Goal: Navigation & Orientation: Find specific page/section

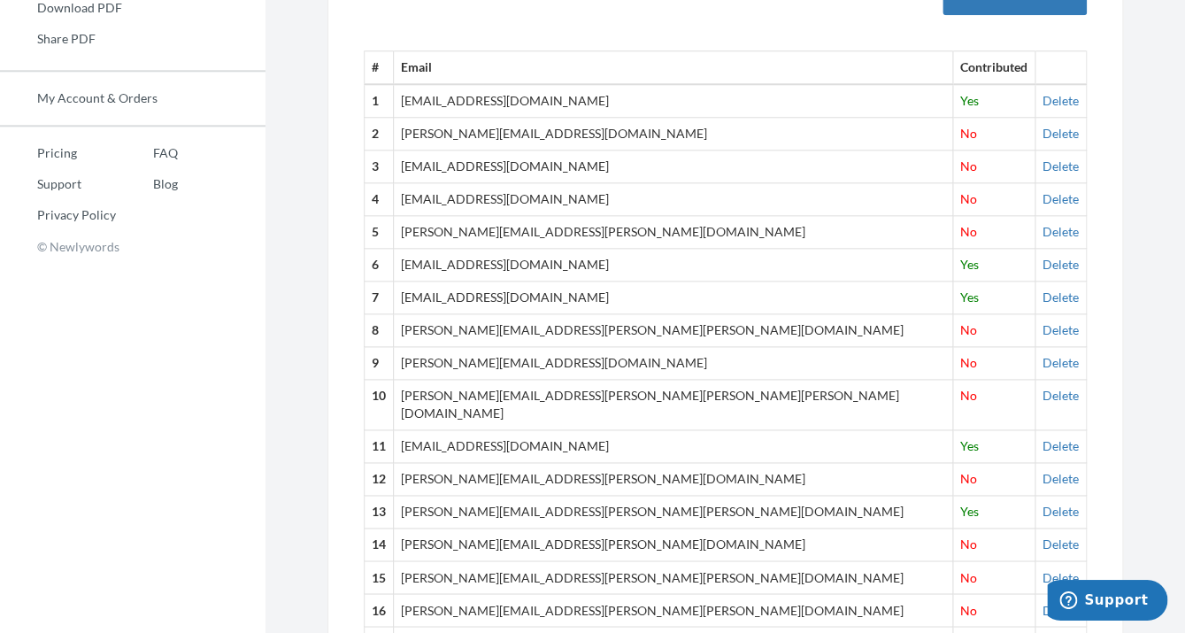
scroll to position [9, 0]
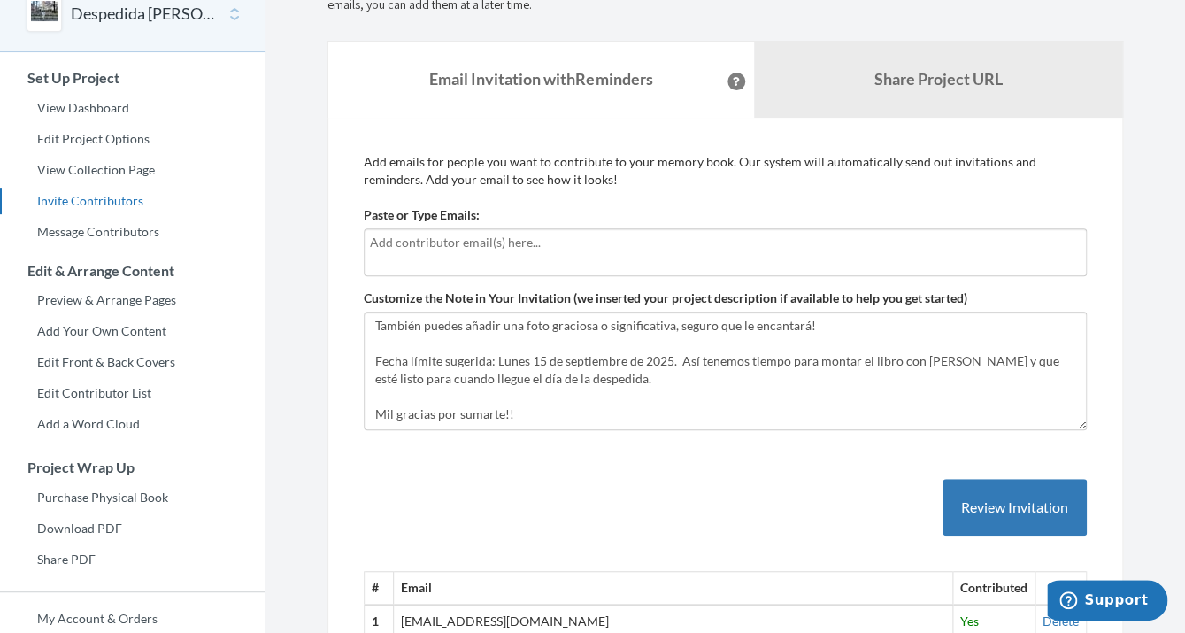
scroll to position [92, 0]
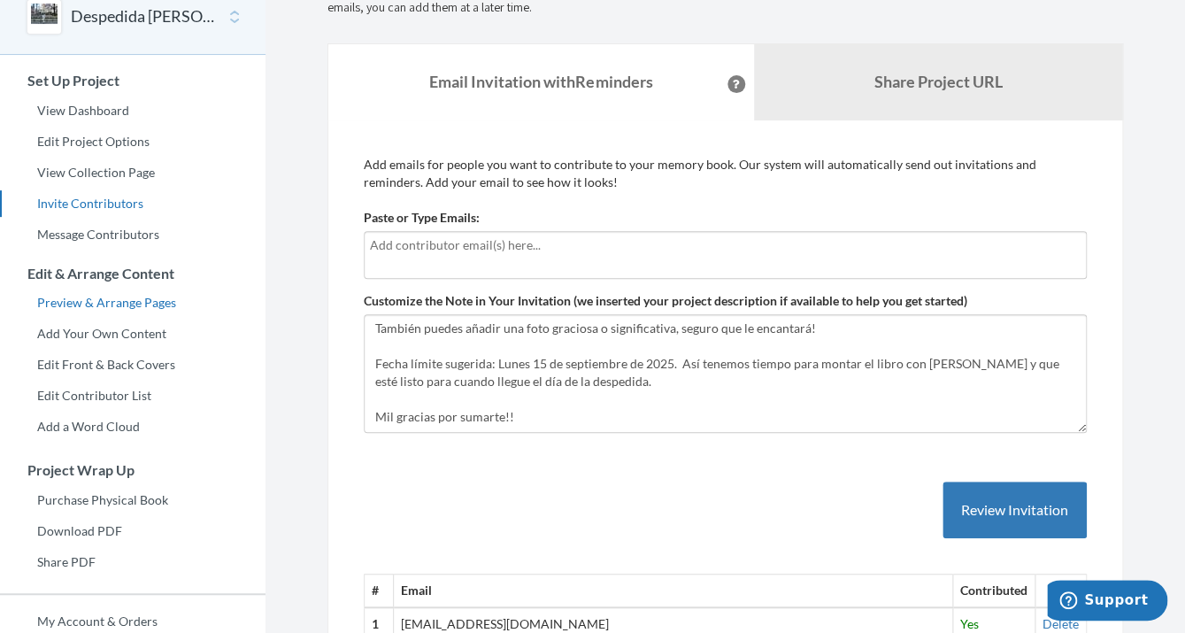
click at [110, 304] on link "Preview & Arrange Pages" at bounding box center [132, 302] width 265 height 27
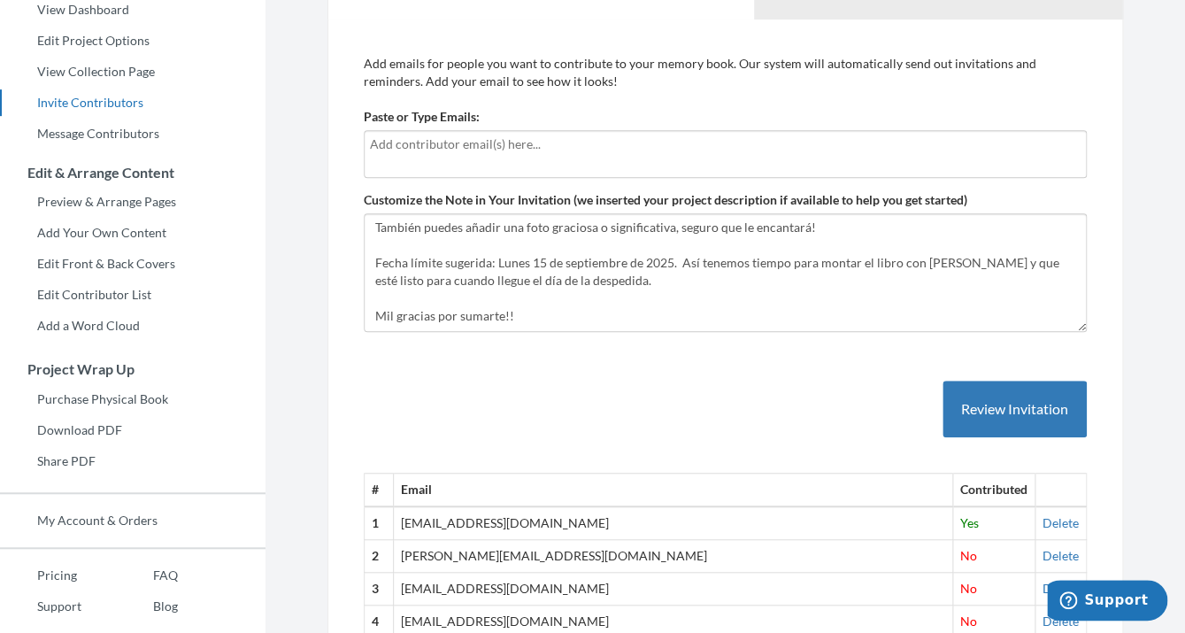
scroll to position [206, 0]
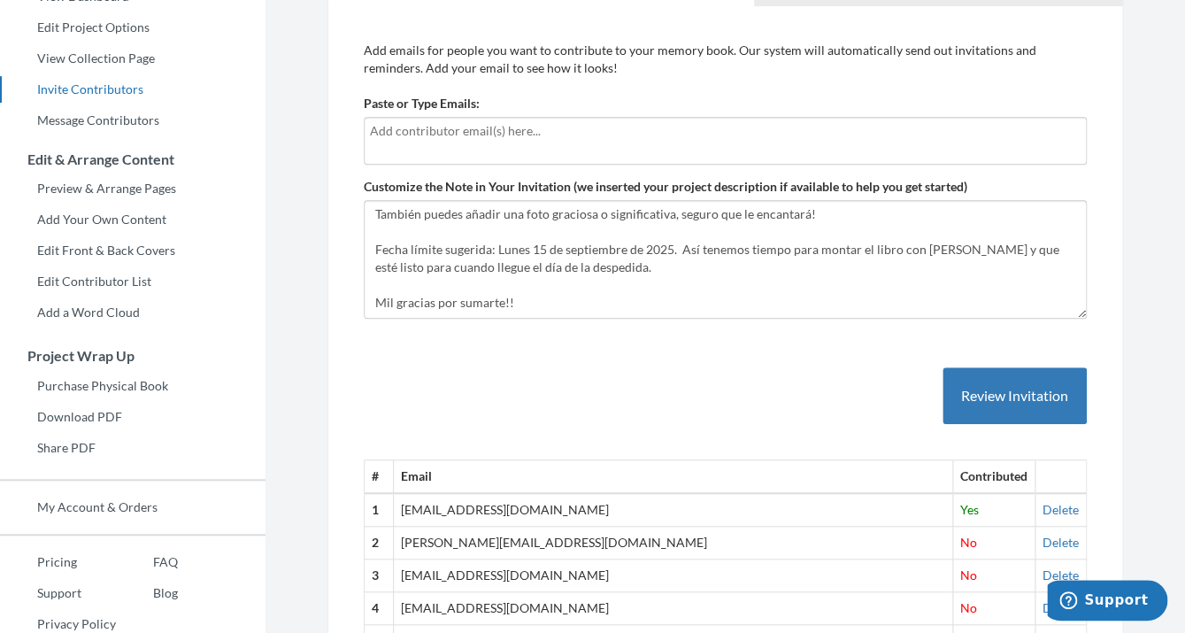
click at [482, 142] on div at bounding box center [725, 141] width 723 height 48
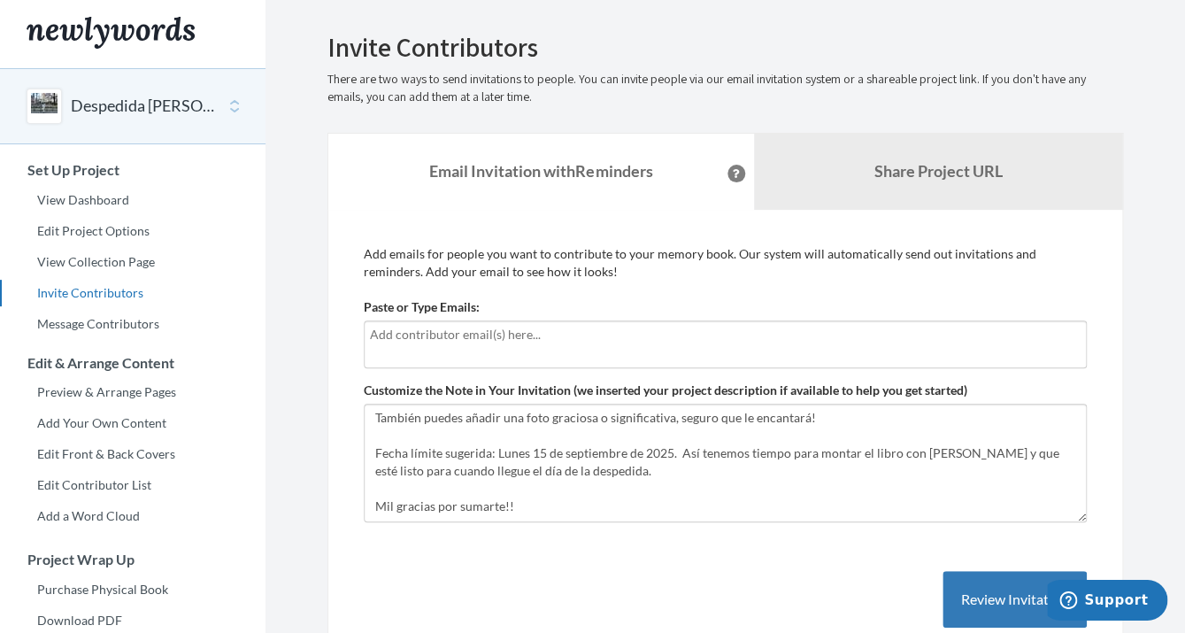
scroll to position [0, 0]
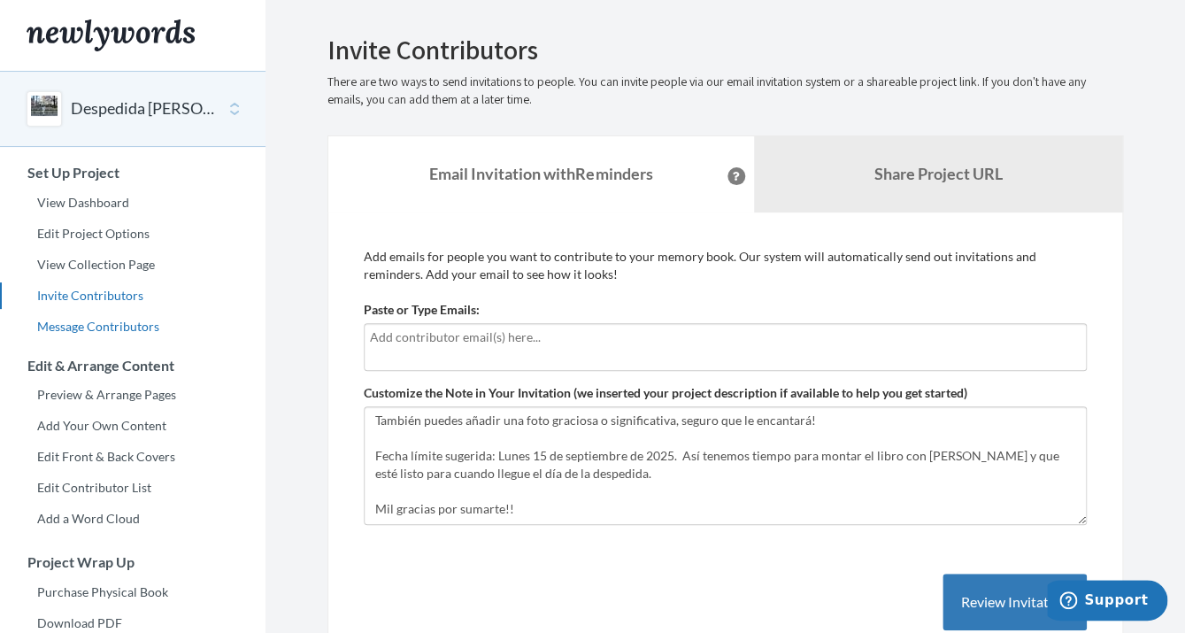
click at [127, 327] on link "Message Contributors" at bounding box center [132, 326] width 265 height 27
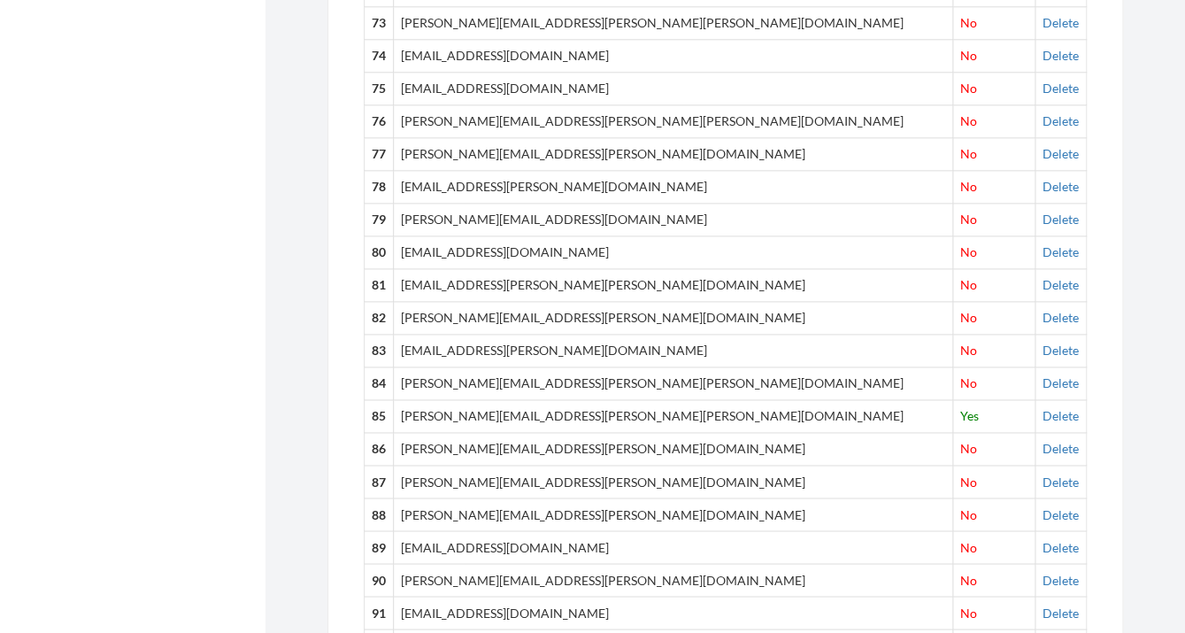
scroll to position [3049, 0]
